Goal: Transaction & Acquisition: Purchase product/service

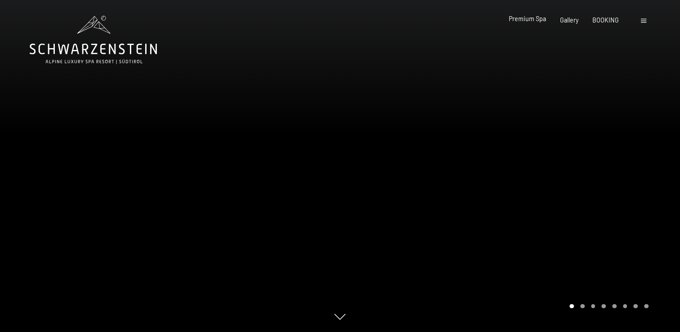
click at [532, 18] on span "Premium Spa" at bounding box center [527, 19] width 37 height 8
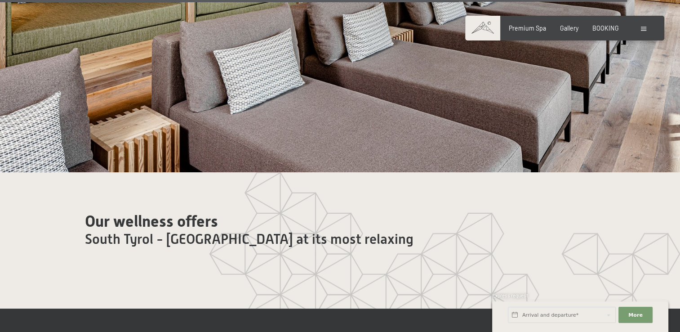
scroll to position [4403, 0]
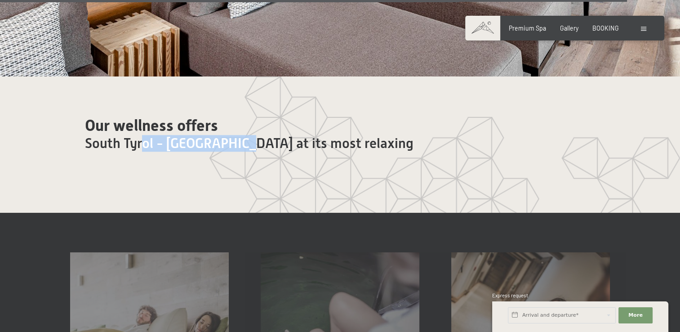
drag, startPoint x: 226, startPoint y: 105, endPoint x: 144, endPoint y: 105, distance: 82.2
click at [144, 135] on span "South Tyrol - [GEOGRAPHIC_DATA] at its most relaxing" at bounding box center [249, 143] width 328 height 16
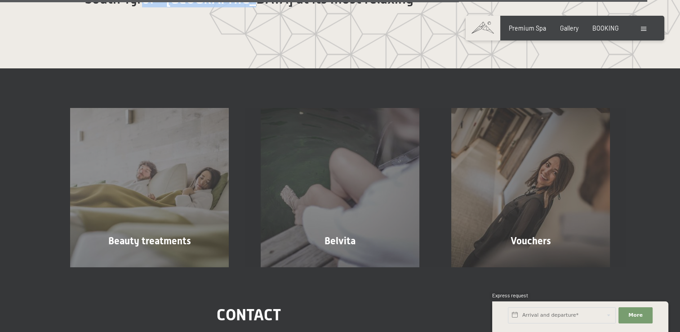
scroll to position [4538, 0]
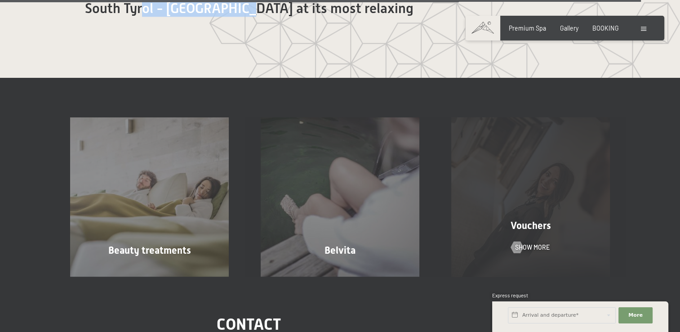
click at [532, 220] on span "Vouchers" at bounding box center [530, 225] width 40 height 11
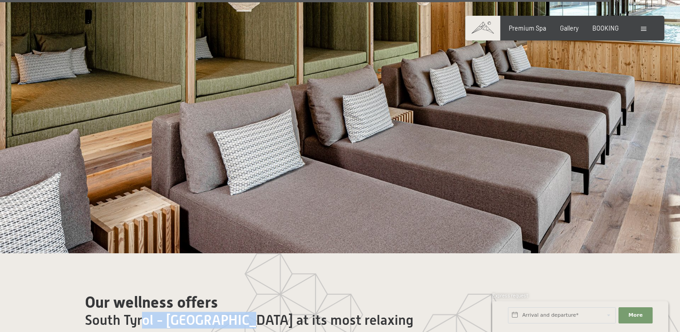
scroll to position [4223, 0]
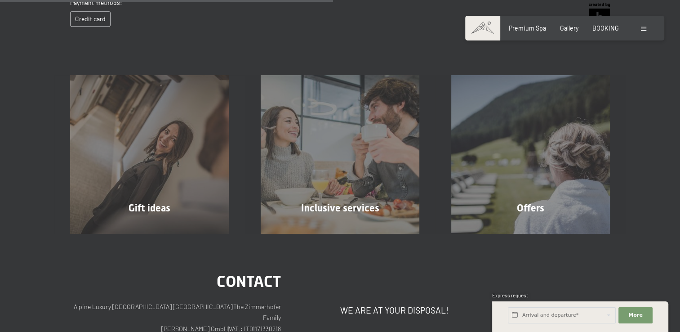
scroll to position [471, 0]
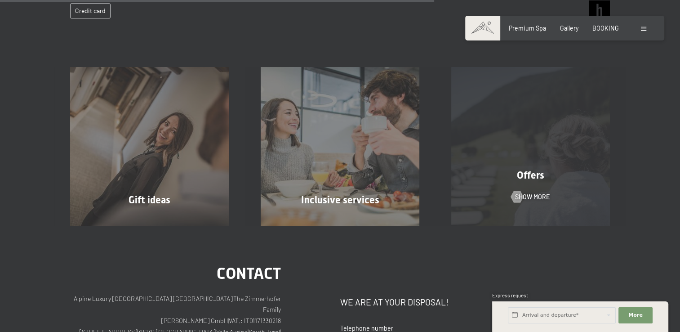
click at [528, 181] on span "Offers" at bounding box center [530, 174] width 27 height 11
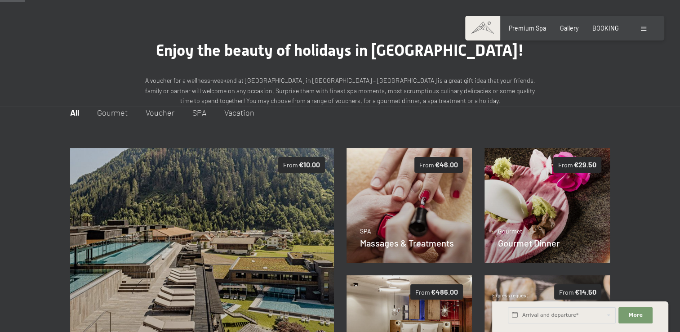
scroll to position [90, 0]
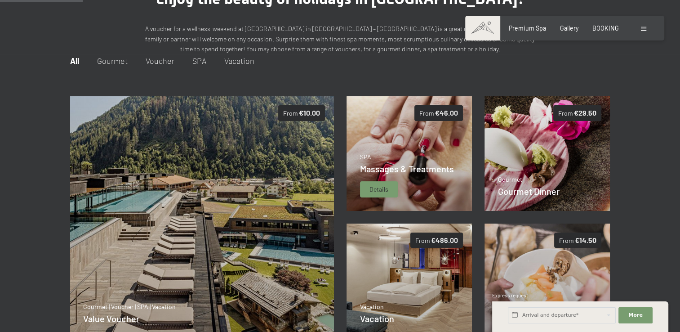
click at [385, 152] on img at bounding box center [409, 153] width 126 height 115
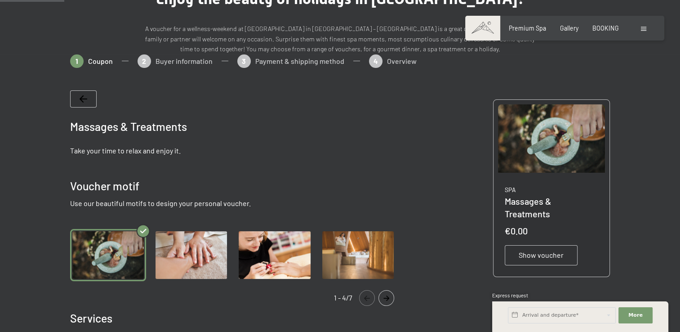
scroll to position [99, 0]
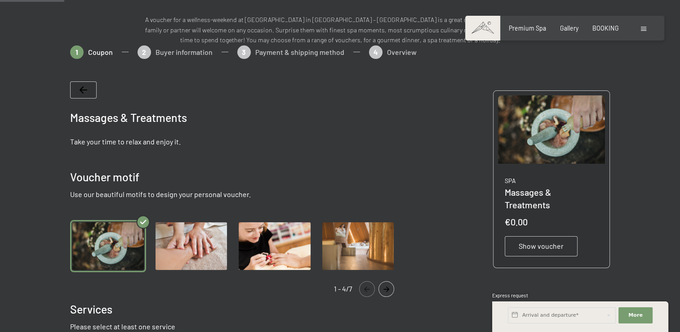
drag, startPoint x: 87, startPoint y: 141, endPoint x: 147, endPoint y: 140, distance: 60.2
click at [147, 140] on p "Take your time to relax and enjoy it." at bounding box center [236, 142] width 333 height 10
drag, startPoint x: 78, startPoint y: 175, endPoint x: 286, endPoint y: 193, distance: 208.8
drag, startPoint x: 286, startPoint y: 193, endPoint x: 273, endPoint y: 170, distance: 26.4
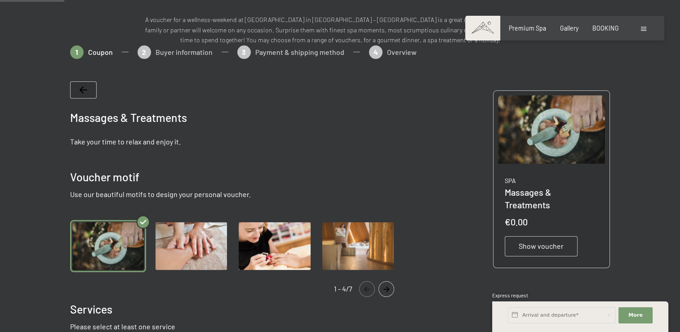
click at [279, 171] on div "Voucher motif" at bounding box center [236, 177] width 333 height 16
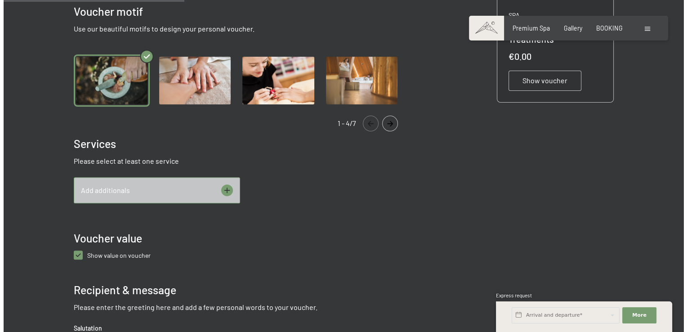
scroll to position [279, 0]
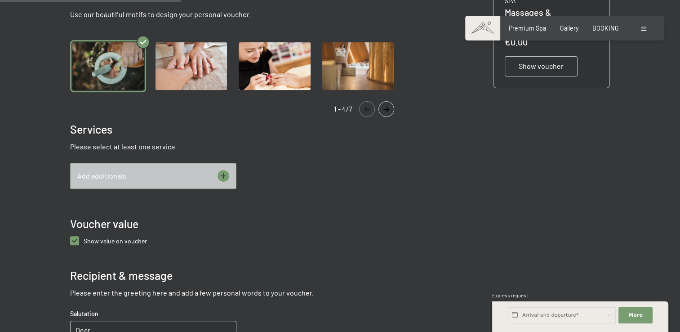
click at [223, 175] on icon at bounding box center [224, 176] width 6 height 6
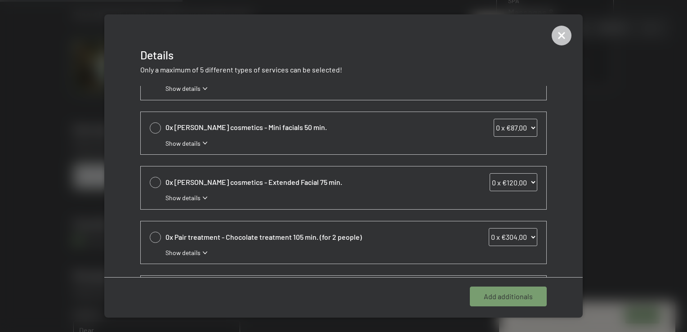
scroll to position [225, 0]
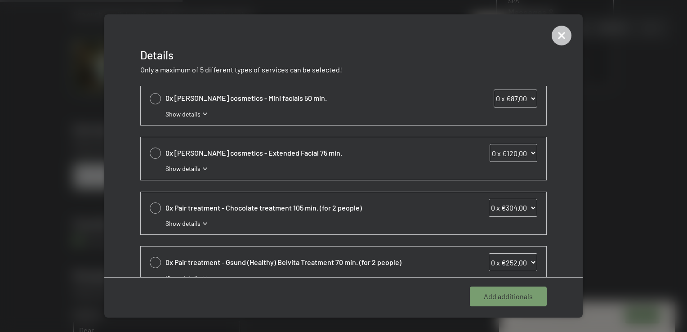
click at [204, 222] on icon at bounding box center [205, 223] width 4 height 3
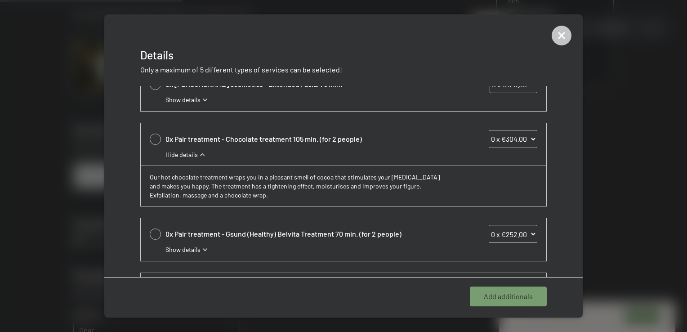
scroll to position [315, 0]
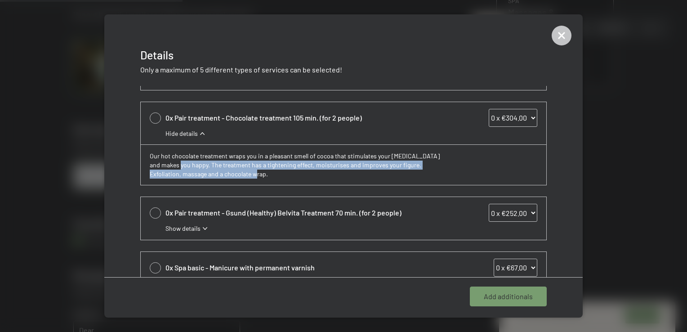
drag, startPoint x: 261, startPoint y: 180, endPoint x: 179, endPoint y: 166, distance: 83.0
click at [179, 166] on div "Our hot chocolate treatment wraps you in a pleasant smell of cocoa that stimula…" at bounding box center [343, 164] width 405 height 40
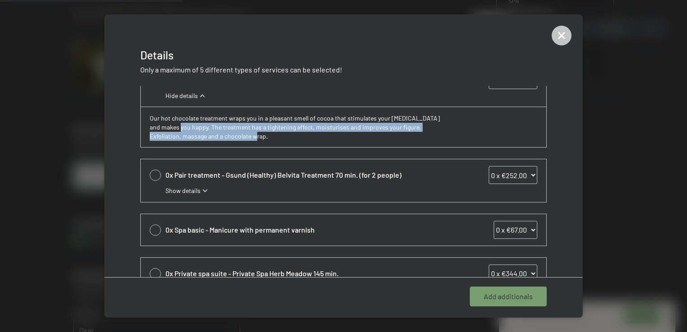
scroll to position [385, 0]
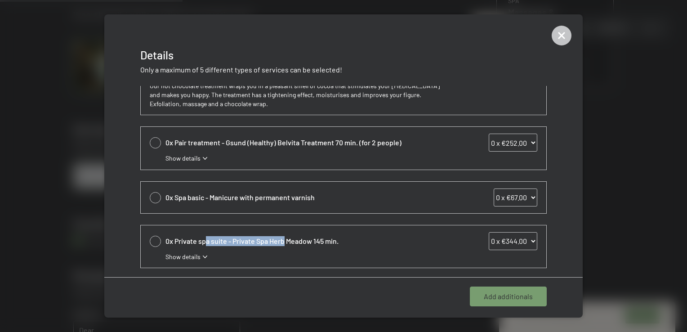
drag, startPoint x: 207, startPoint y: 238, endPoint x: 282, endPoint y: 238, distance: 75.5
click at [282, 238] on span "0x Private spa suite - Private Spa Herb Meadow 145 min." at bounding box center [304, 241] width 279 height 10
click at [286, 239] on span "0x Private spa suite - Private Spa Herb Meadow 145 min." at bounding box center [304, 241] width 279 height 10
drag, startPoint x: 324, startPoint y: 240, endPoint x: 237, endPoint y: 236, distance: 86.8
click at [237, 236] on span "0x Private spa suite - Private Spa Herb Meadow 145 min." at bounding box center [304, 241] width 279 height 10
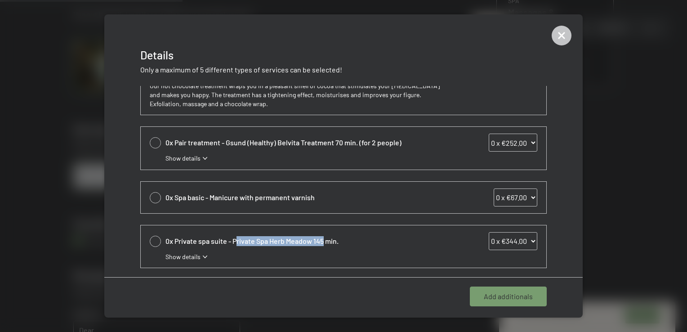
drag, startPoint x: 237, startPoint y: 236, endPoint x: 258, endPoint y: 238, distance: 21.2
click at [257, 238] on span "0x Private spa suite - Private Spa Herb Meadow 145 min." at bounding box center [304, 241] width 279 height 10
drag, startPoint x: 342, startPoint y: 237, endPoint x: 241, endPoint y: 230, distance: 101.3
click at [241, 232] on div "0x Private spa suite - Private Spa Herb Meadow 145 min. 0 x €344.00 1 x €344.00…" at bounding box center [351, 241] width 372 height 18
click at [241, 230] on div "0x Private spa suite - Private Spa Herb Meadow 145 min. 0 x €344.00 1 x €344.00…" at bounding box center [343, 246] width 405 height 43
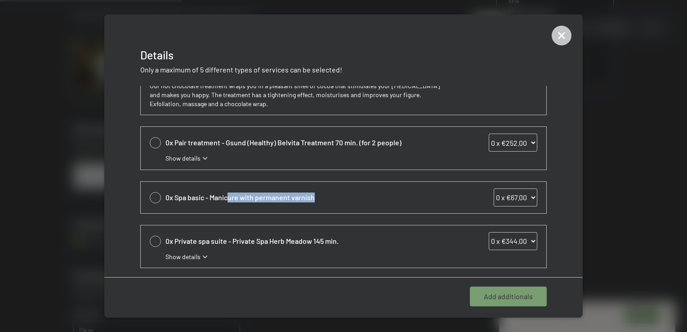
drag, startPoint x: 227, startPoint y: 190, endPoint x: 321, endPoint y: 187, distance: 93.9
click at [321, 188] on div "0x Spa basic - Manicure with permanent varnish 0 x €67.00 1 x €67.00 2 x €67.00…" at bounding box center [351, 197] width 372 height 18
click at [329, 195] on span "0x Spa basic - Manicure with permanent varnish" at bounding box center [304, 197] width 279 height 10
drag, startPoint x: 322, startPoint y: 194, endPoint x: 133, endPoint y: 194, distance: 188.3
click at [133, 194] on div "0x Classic massages - Classic full body massage 50 min. 0 x €87.00 1 x €87.00 2…" at bounding box center [343, 181] width 478 height 191
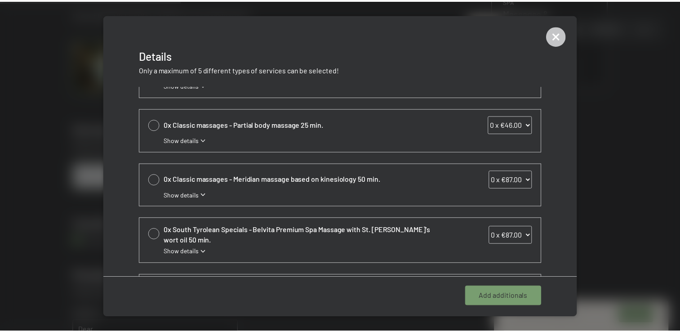
scroll to position [0, 0]
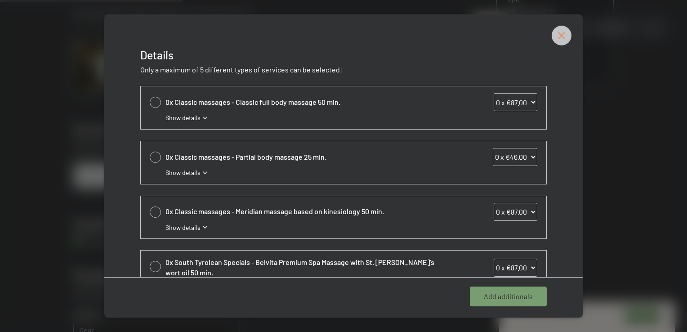
click at [561, 37] on icon at bounding box center [561, 36] width 20 height 20
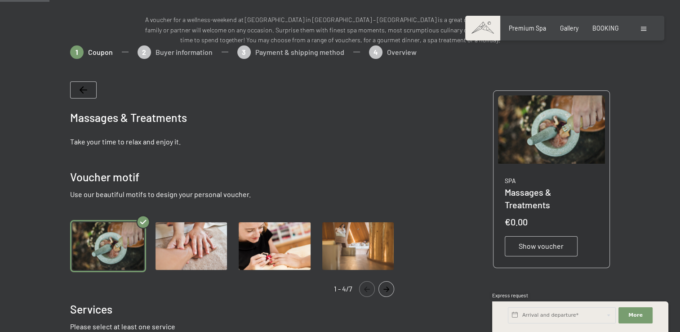
scroll to position [54, 0]
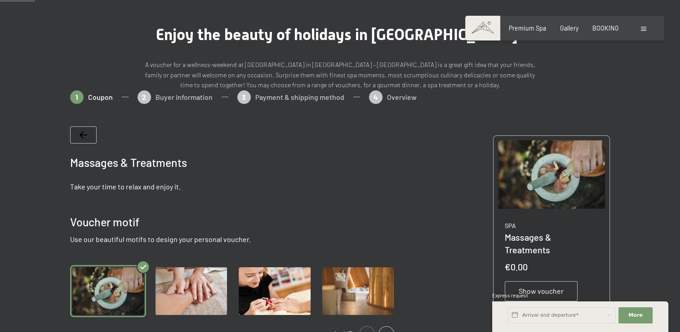
click at [297, 98] on div "1 Coupon 2 Buyer information 3 Payment & shipping method 4 Overview" at bounding box center [340, 101] width 540 height 22
drag, startPoint x: 253, startPoint y: 98, endPoint x: 176, endPoint y: 99, distance: 77.7
click at [246, 98] on div "1 Coupon 2 Buyer information 3 Payment & shipping method 4 Overview" at bounding box center [340, 101] width 540 height 22
drag, startPoint x: 169, startPoint y: 99, endPoint x: 156, endPoint y: 99, distance: 13.0
click at [160, 99] on div "1 Coupon 2 Buyer information 3 Payment & shipping method 4 Overview" at bounding box center [340, 101] width 540 height 22
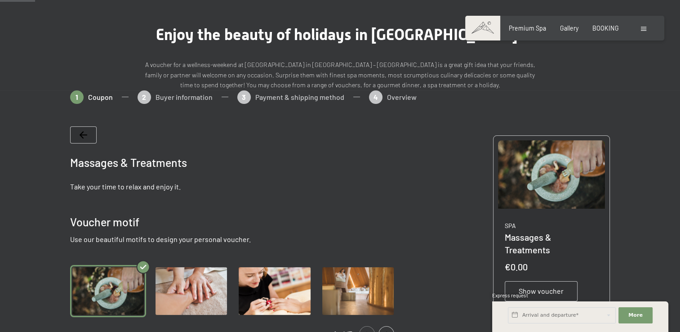
drag, startPoint x: 156, startPoint y: 99, endPoint x: 106, endPoint y: 99, distance: 49.4
click at [106, 99] on div "1 Coupon 2 Buyer information 3 Payment & shipping method 4 Overview" at bounding box center [340, 101] width 540 height 22
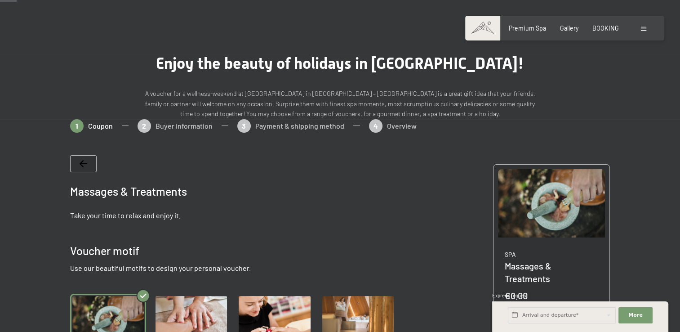
scroll to position [0, 0]
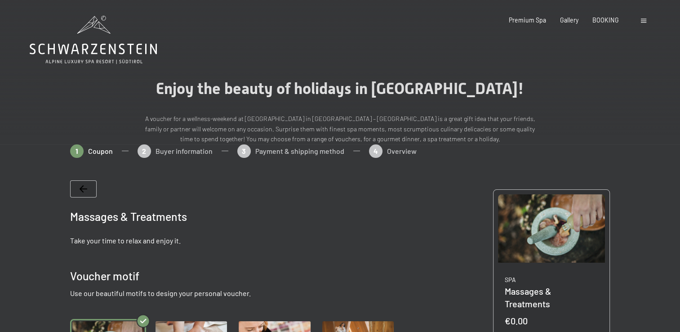
click at [81, 185] on icon at bounding box center [84, 188] width 8 height 7
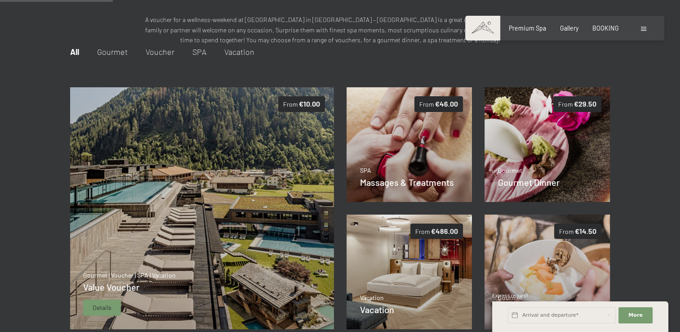
scroll to position [144, 0]
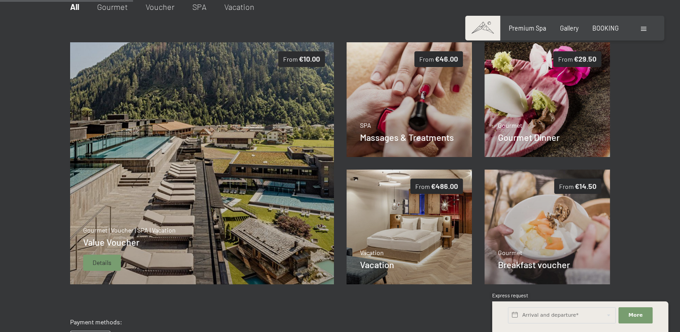
click at [182, 189] on img at bounding box center [202, 163] width 264 height 242
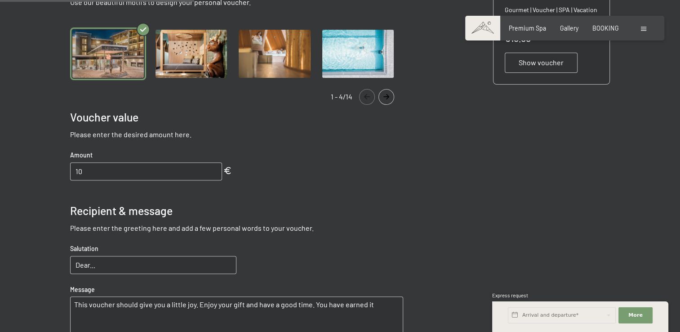
scroll to position [279, 0]
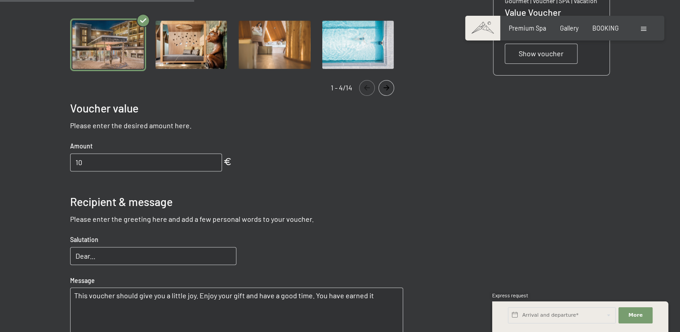
drag, startPoint x: 194, startPoint y: 121, endPoint x: 53, endPoint y: 126, distance: 140.7
click at [53, 126] on div at bounding box center [339, 163] width 599 height 594
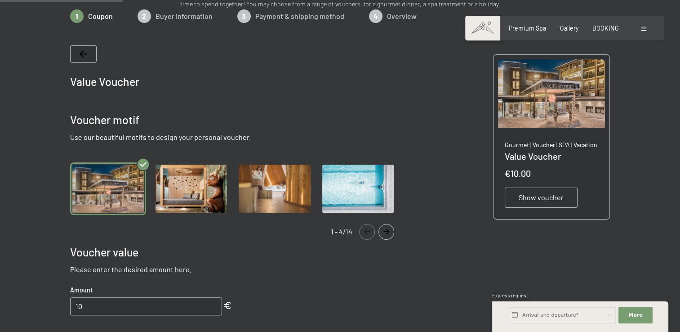
scroll to position [270, 0]
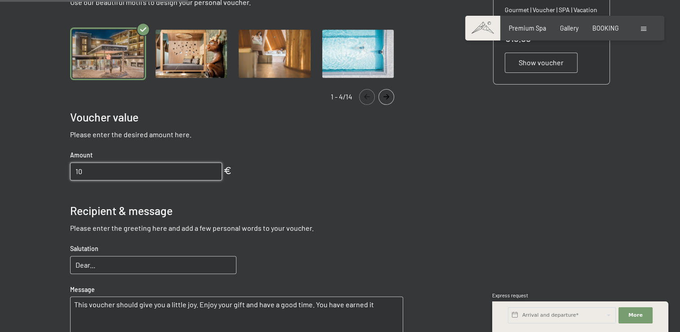
click at [188, 173] on input "10" at bounding box center [146, 171] width 152 height 18
drag, startPoint x: 34, startPoint y: 175, endPoint x: 4, endPoint y: 175, distance: 30.1
click at [4, 175] on div at bounding box center [340, 172] width 680 height 594
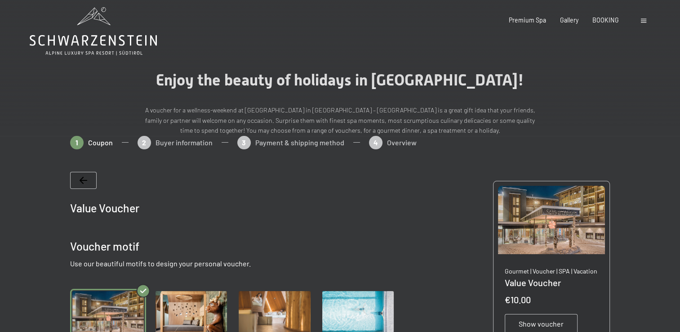
scroll to position [0, 0]
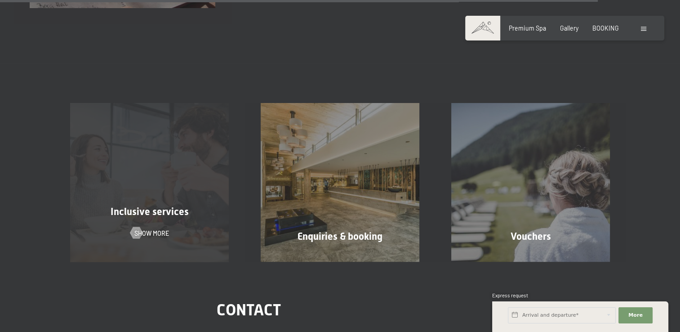
scroll to position [1618, 0]
